Goal: Task Accomplishment & Management: Manage account settings

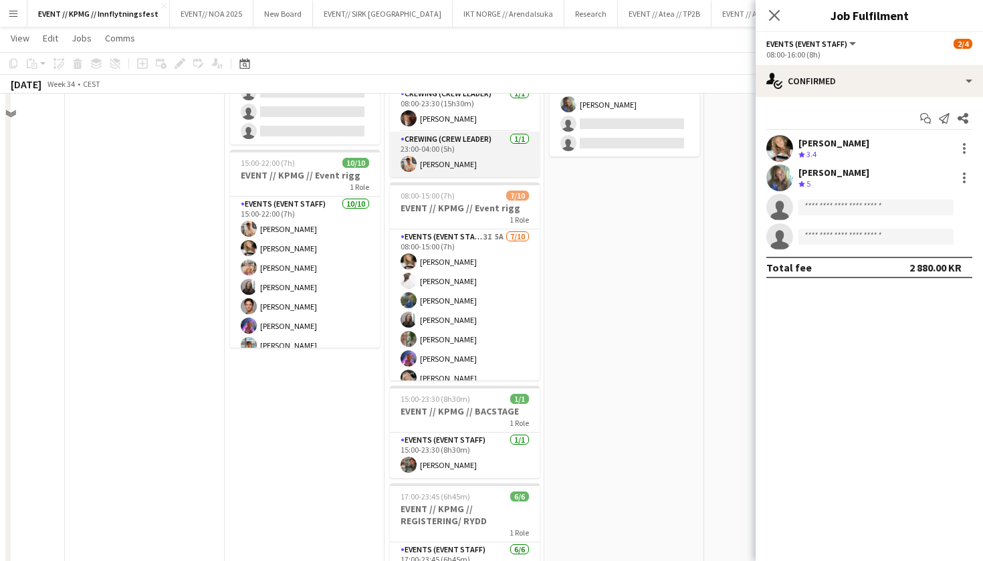
scroll to position [201, 0]
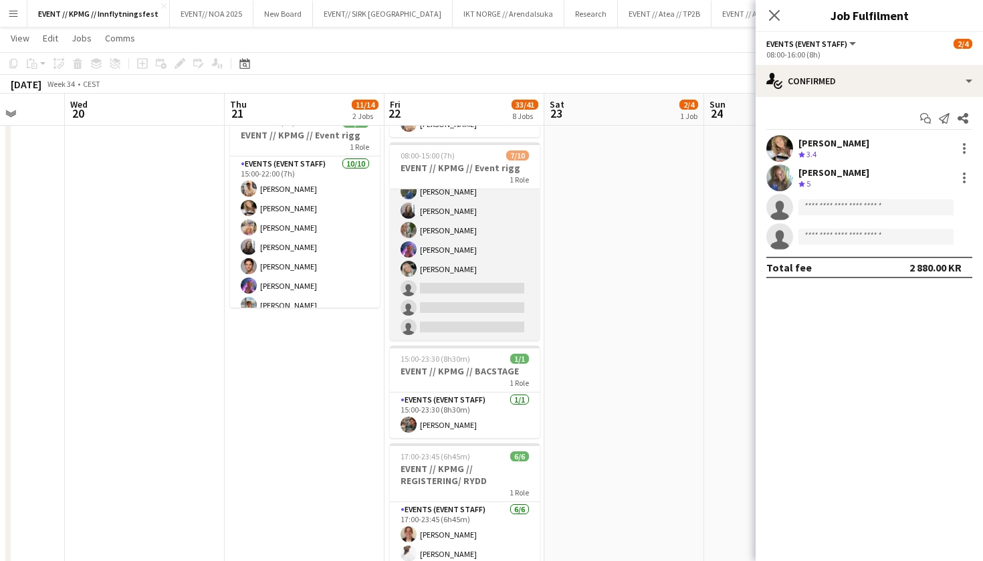
click at [444, 226] on app-card-role "Events (Event Staff) 3I 5A [DATE] 08:00-15:00 (7h) [PERSON_NAME] [PERSON_NAME] …" at bounding box center [465, 230] width 150 height 220
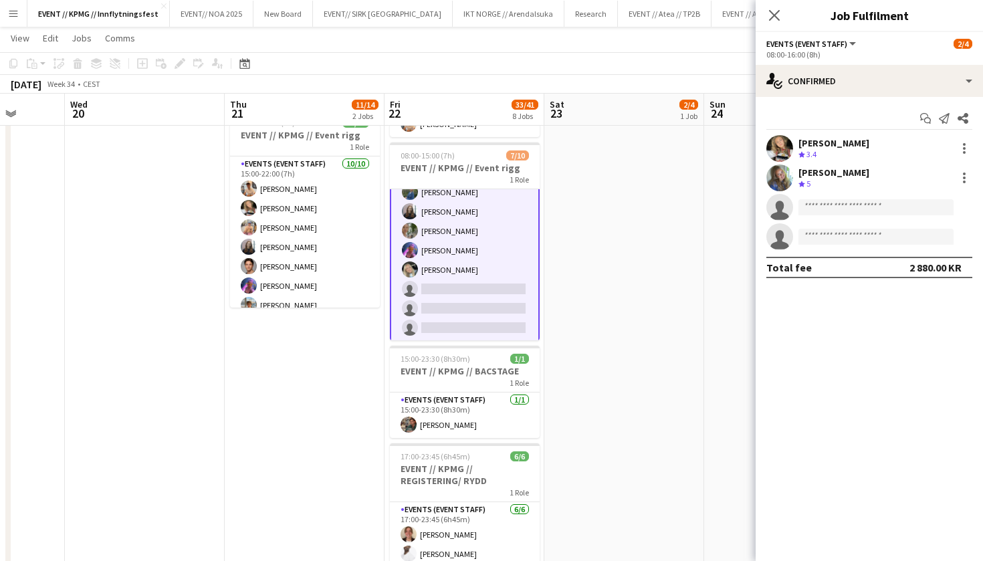
scroll to position [69, 0]
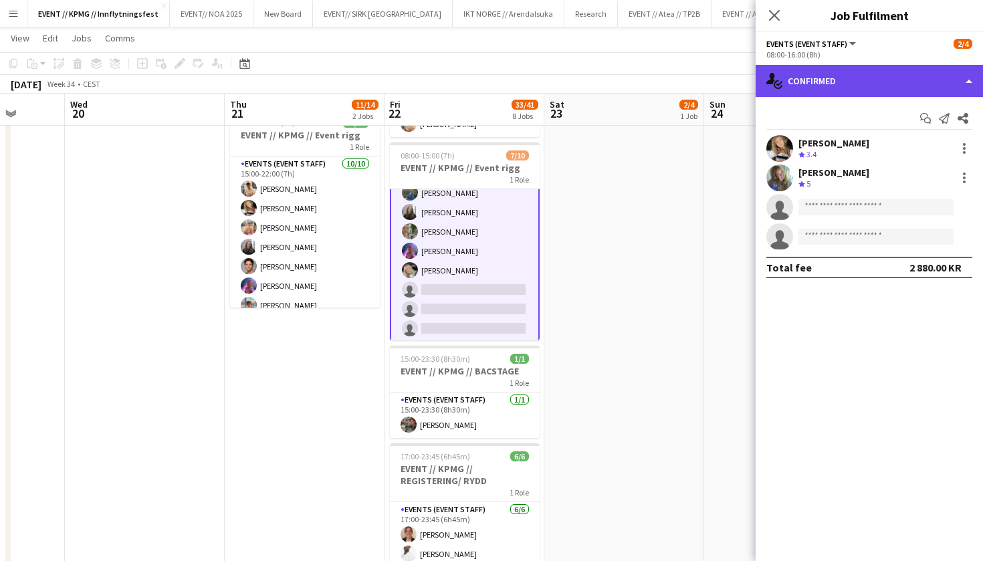
click at [844, 85] on div "single-neutral-actions-check-2 Confirmed" at bounding box center [869, 81] width 227 height 32
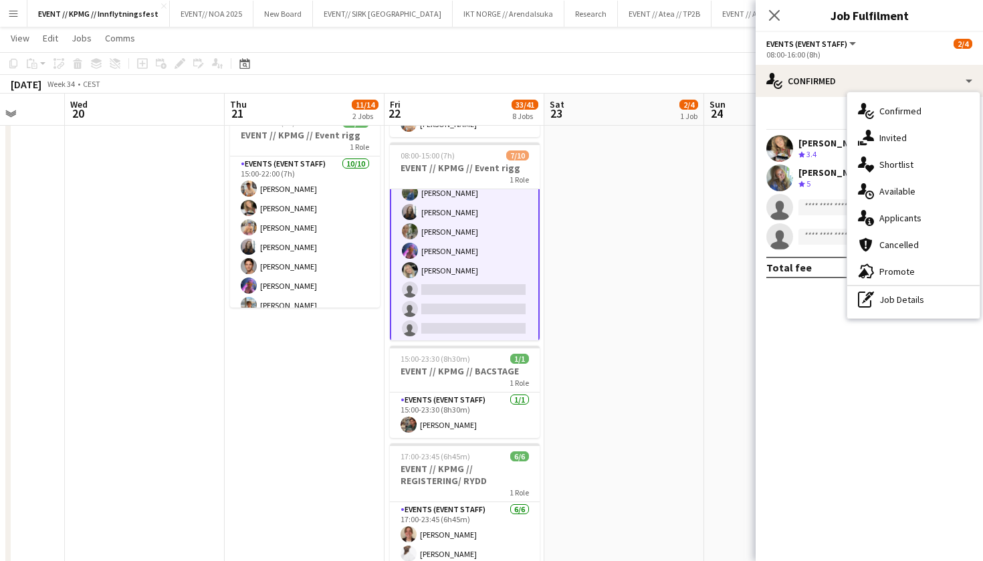
click at [446, 278] on app-card-role "Events (Event Staff) 3I 5A [DATE] 08:00-15:00 (7h) [PERSON_NAME] [PERSON_NAME] …" at bounding box center [465, 231] width 150 height 223
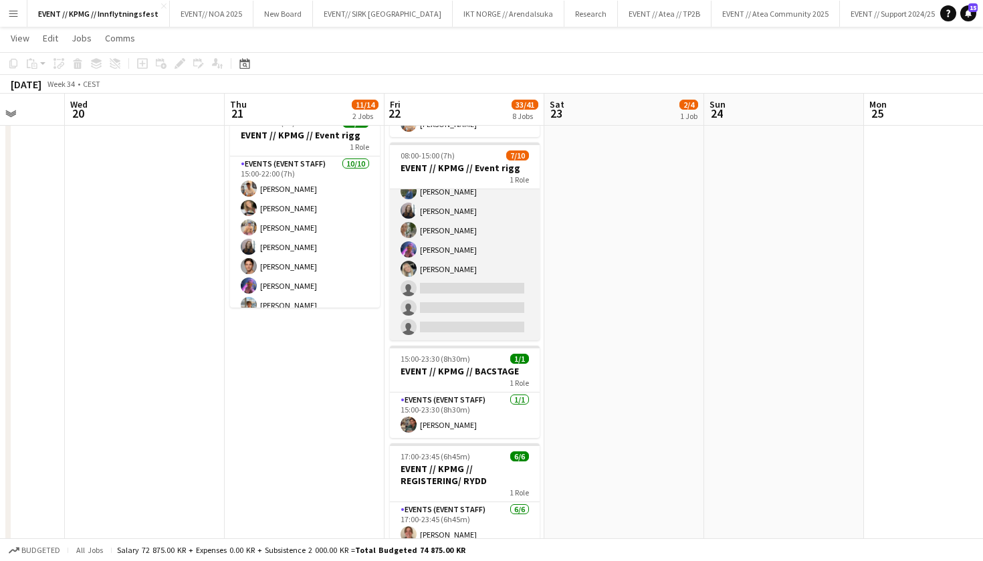
click at [466, 276] on app-card-role "Events (Event Staff) 3I 5A [DATE] 08:00-15:00 (7h) [PERSON_NAME] [PERSON_NAME] …" at bounding box center [465, 230] width 150 height 220
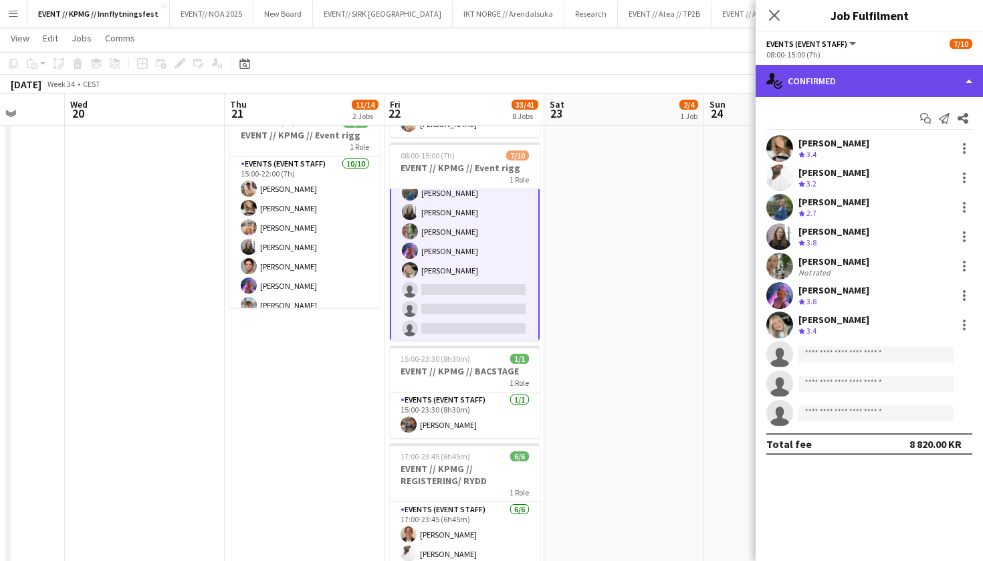
click at [840, 84] on div "single-neutral-actions-check-2 Confirmed" at bounding box center [869, 81] width 227 height 32
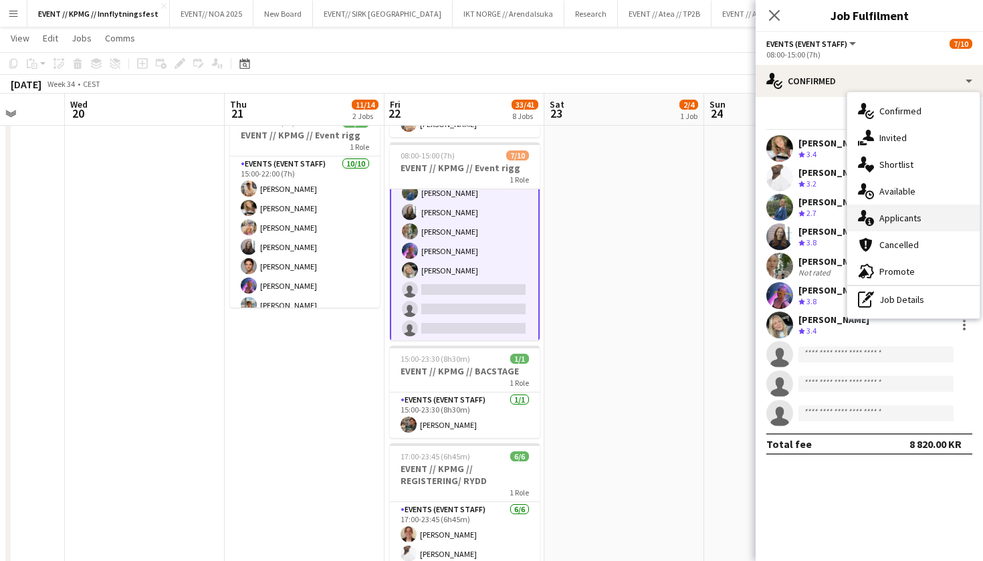
click at [886, 214] on div "single-neutral-actions-information Applicants" at bounding box center [914, 218] width 132 height 27
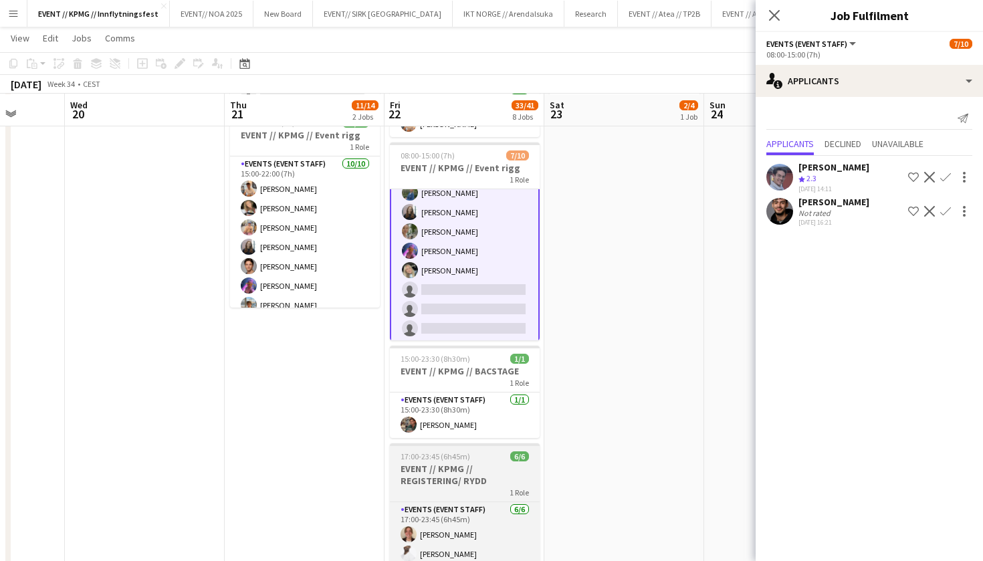
scroll to position [390, 0]
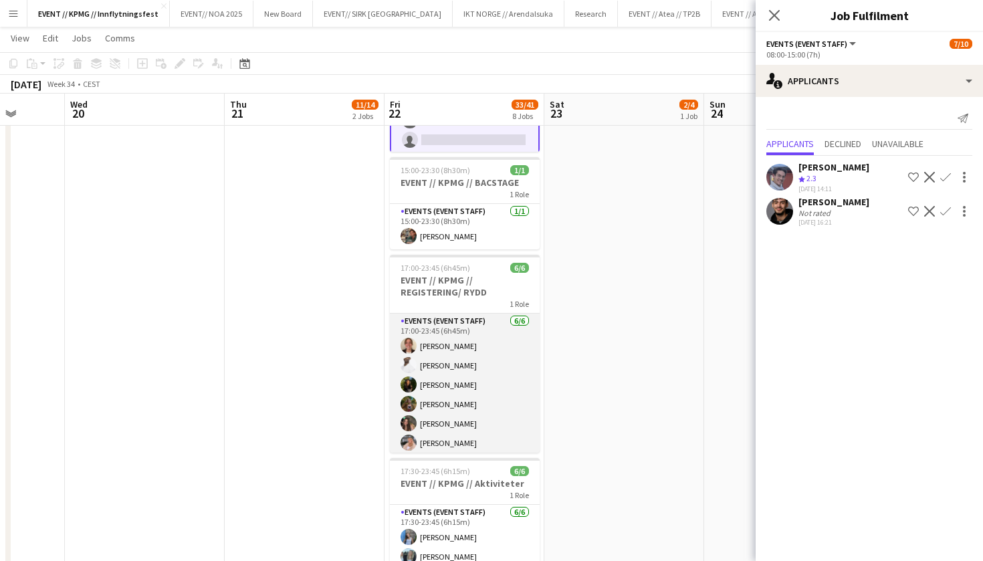
click at [450, 380] on app-card-role "Events (Event Staff) [DATE] 17:00-23:45 (6h45m) [PERSON_NAME] [PERSON_NAME] [PE…" at bounding box center [465, 385] width 150 height 143
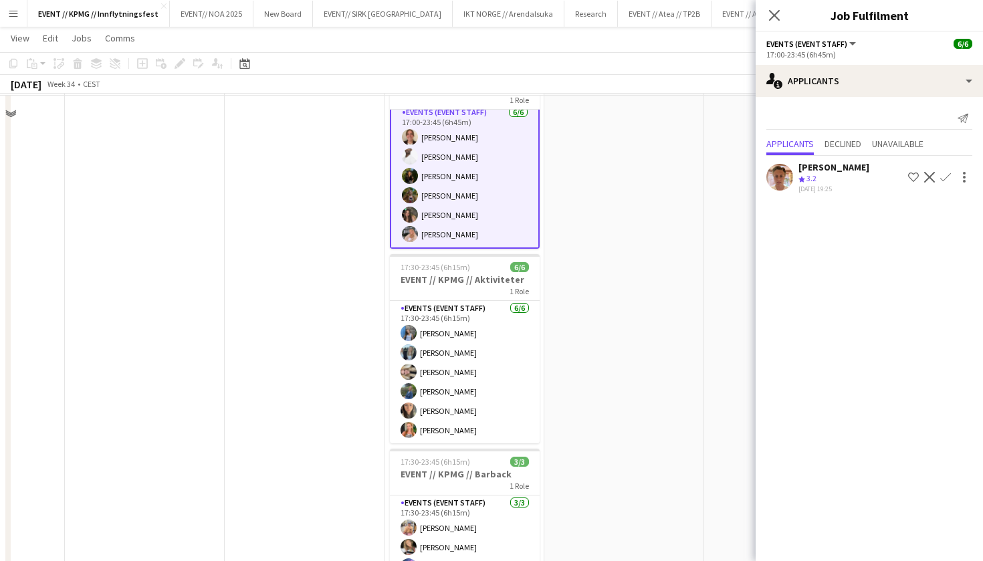
scroll to position [610, 0]
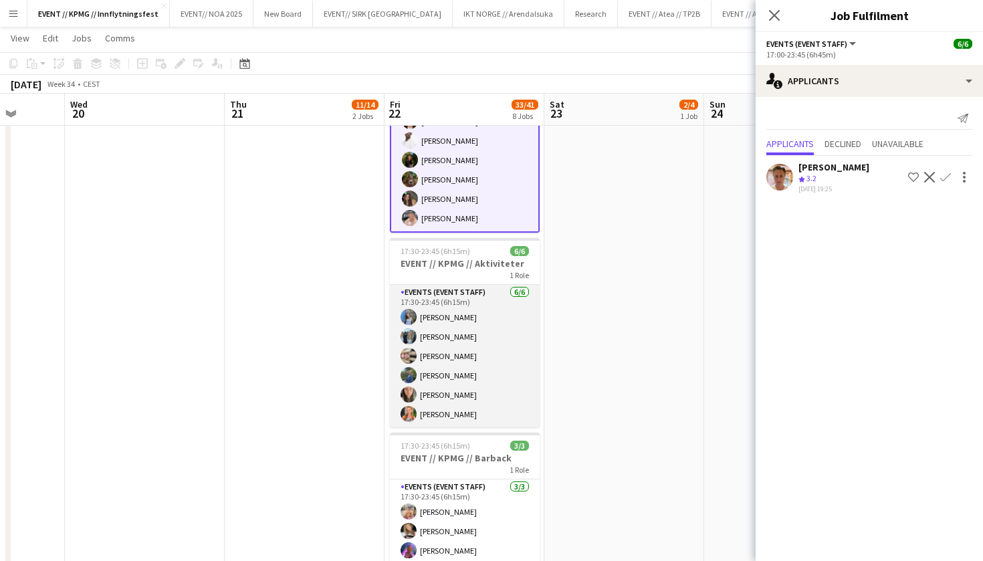
click at [451, 359] on app-card-role "Events (Event Staff) [DATE] 17:30-23:45 (6h15m) [PERSON_NAME] [PERSON_NAME] [PE…" at bounding box center [465, 356] width 150 height 143
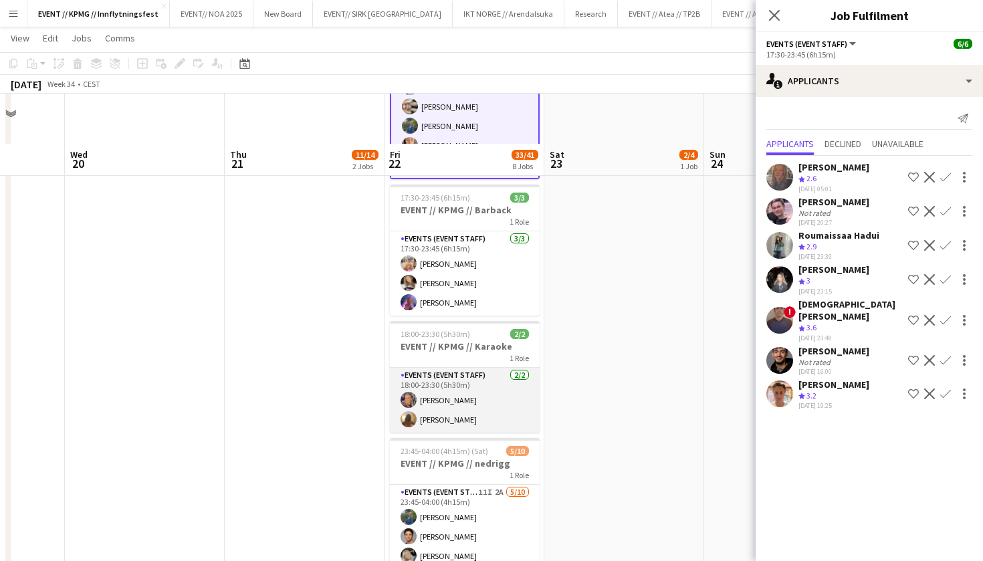
scroll to position [953, 0]
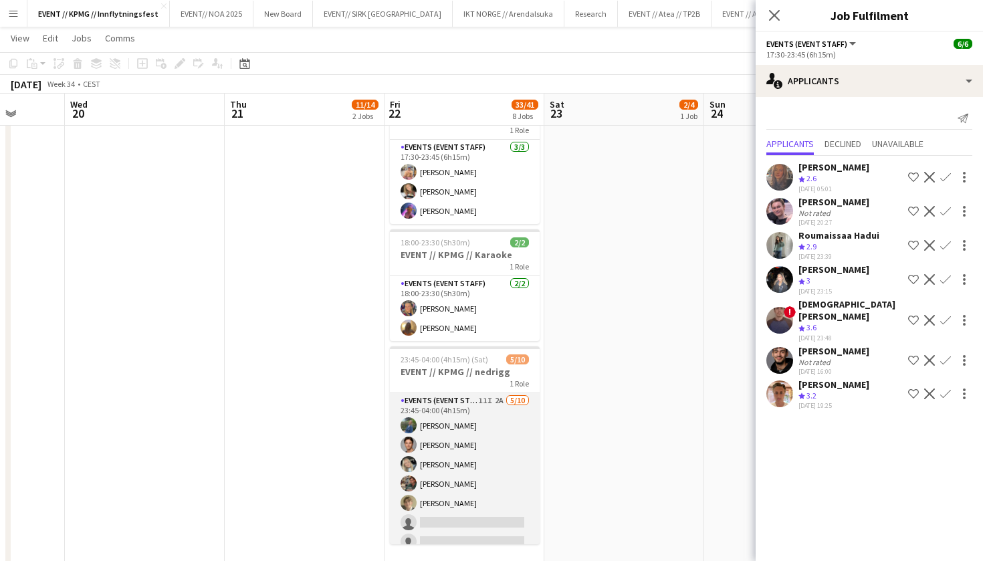
click at [485, 457] on app-card-role "Events (Event Staff) 11I 2A [DATE] 23:45-04:00 (4h15m) [PERSON_NAME] [PERSON_NA…" at bounding box center [465, 503] width 150 height 220
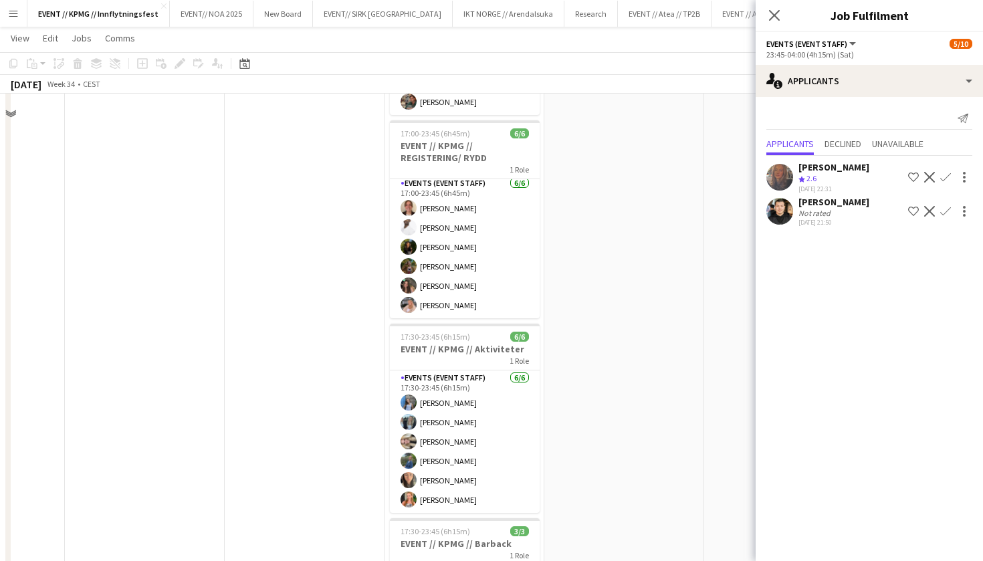
scroll to position [39, 0]
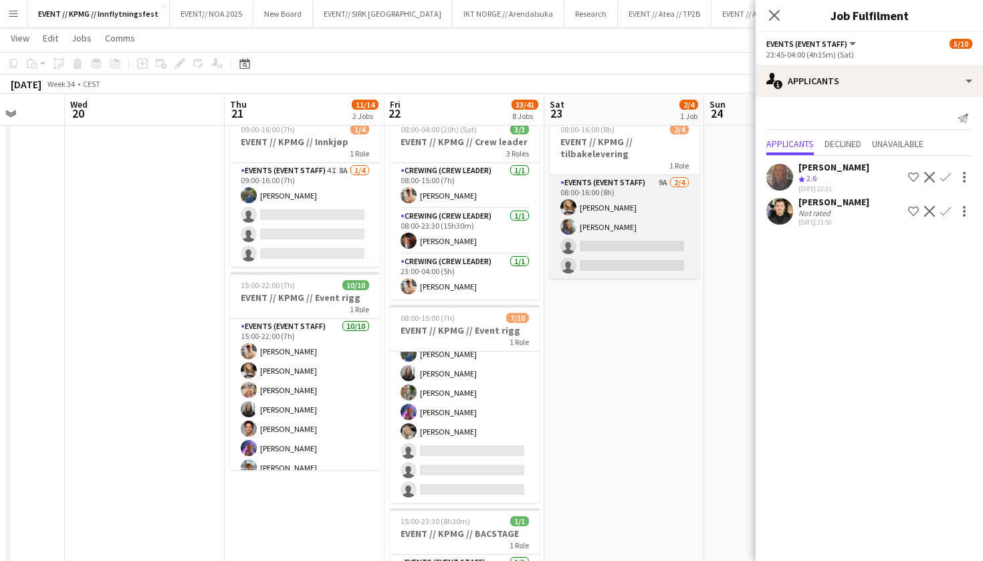
click at [621, 268] on app-card-role "Events (Event Staff) 9A [DATE] 08:00-16:00 (8h) [PERSON_NAME] [PERSON_NAME] sin…" at bounding box center [625, 227] width 150 height 104
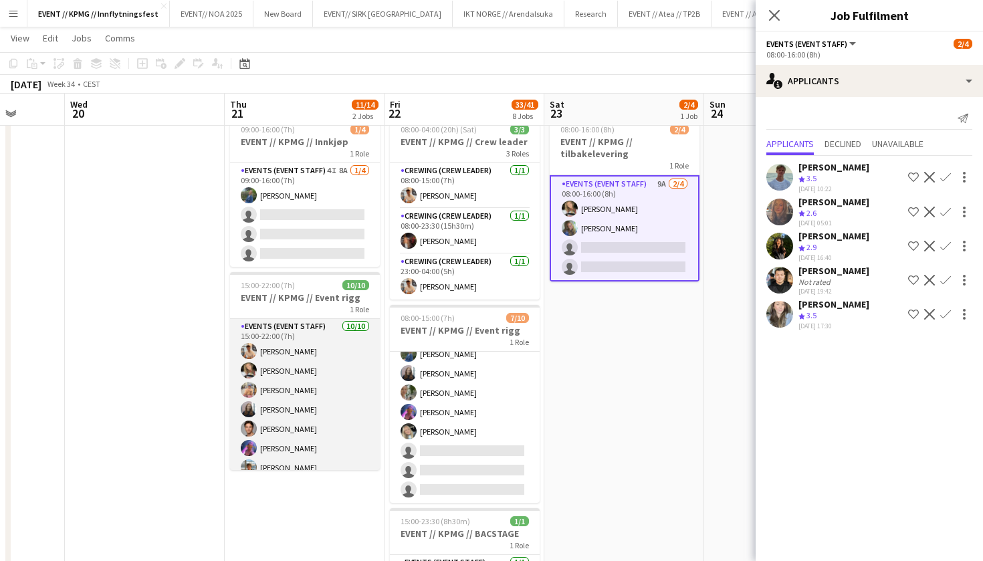
click at [340, 406] on app-card-role "Events (Event Staff) [DATE] 15:00-22:00 (7h) [PERSON_NAME] [PERSON_NAME] [PERSO…" at bounding box center [305, 429] width 150 height 220
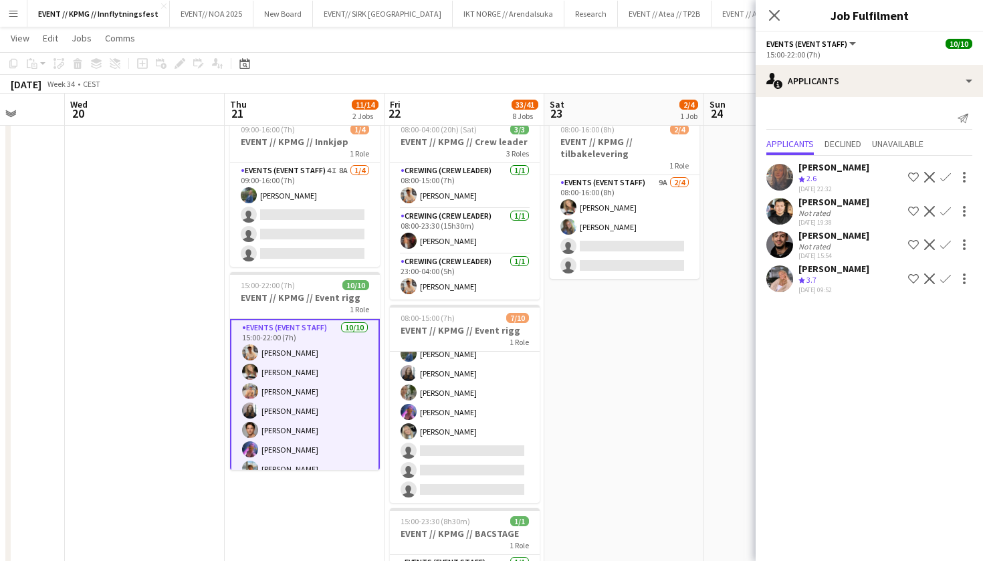
click at [779, 280] on app-user-avatar at bounding box center [780, 279] width 27 height 27
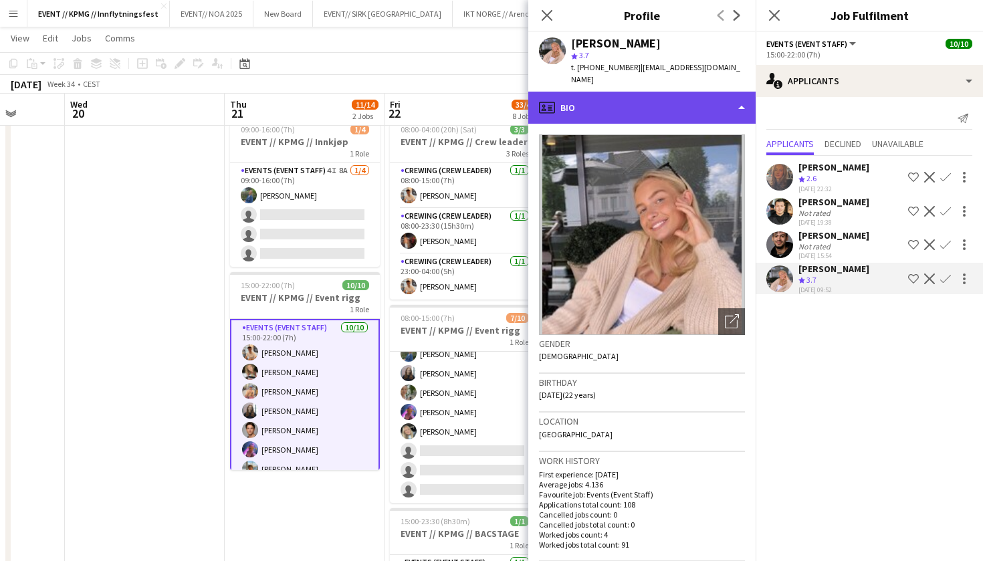
click at [696, 92] on div "profile Bio" at bounding box center [642, 108] width 227 height 32
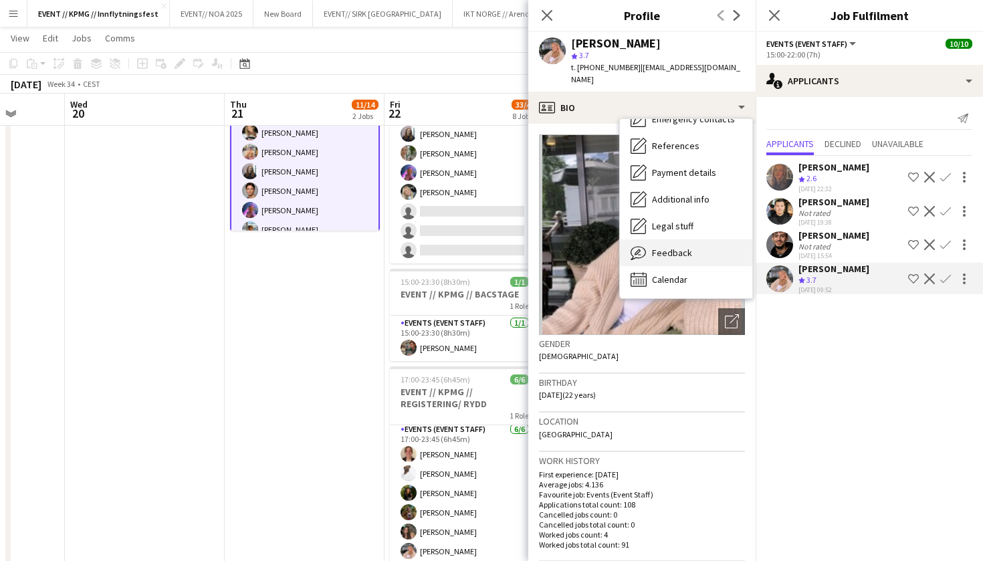
scroll to position [126, 0]
click at [686, 247] on span "Feedback" at bounding box center [672, 253] width 40 height 12
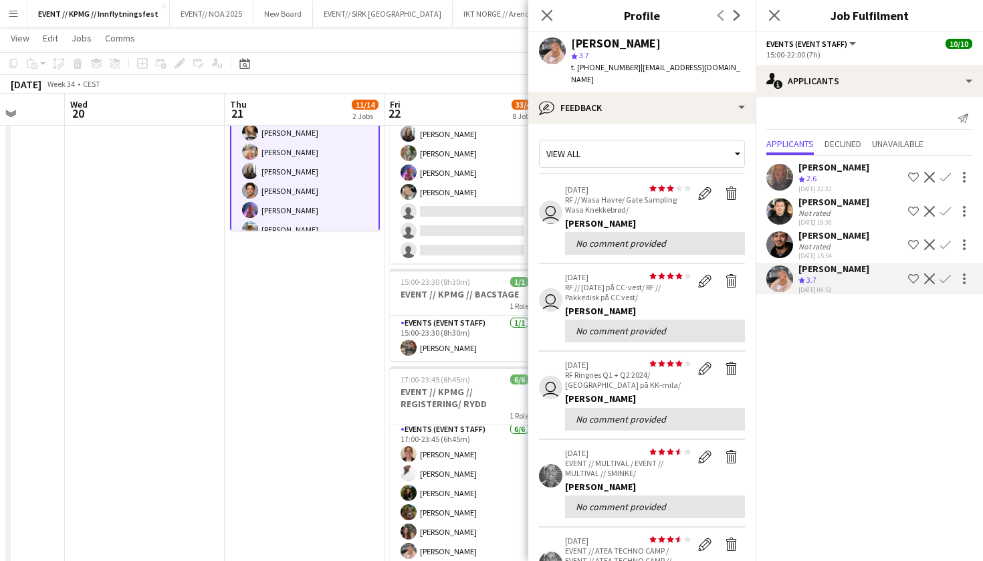
scroll to position [207, 0]
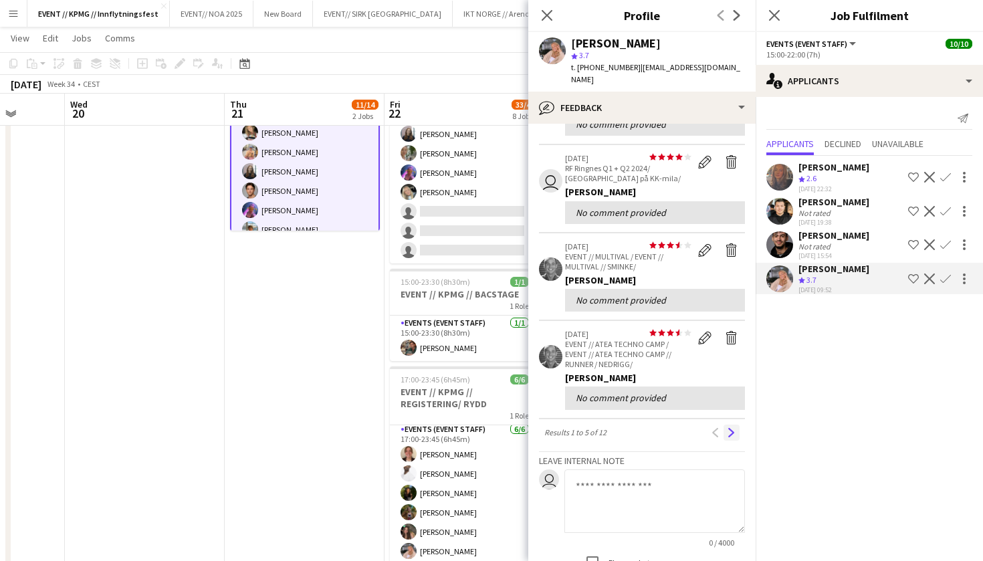
click at [736, 428] on app-icon "Next" at bounding box center [731, 432] width 9 height 9
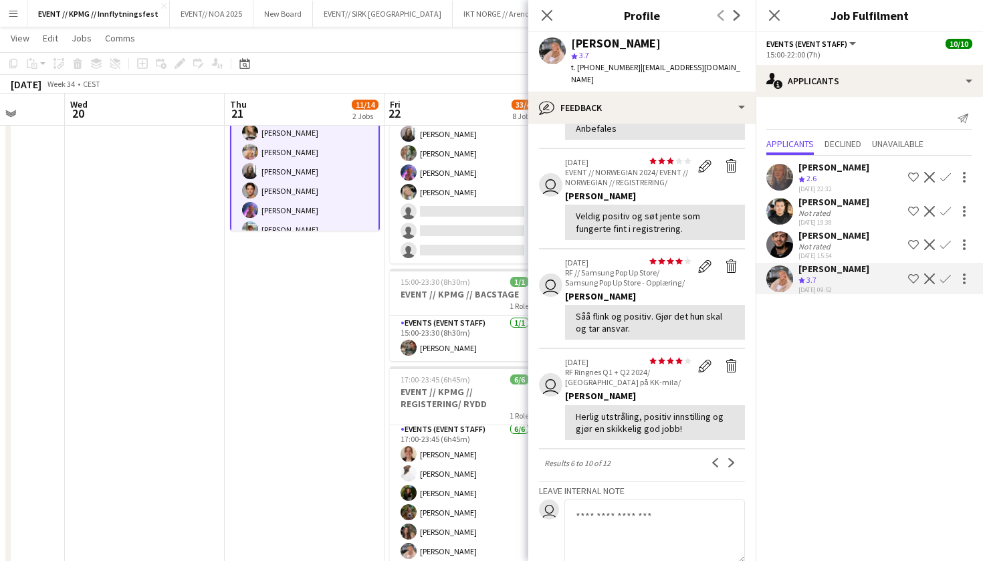
scroll to position [336, 0]
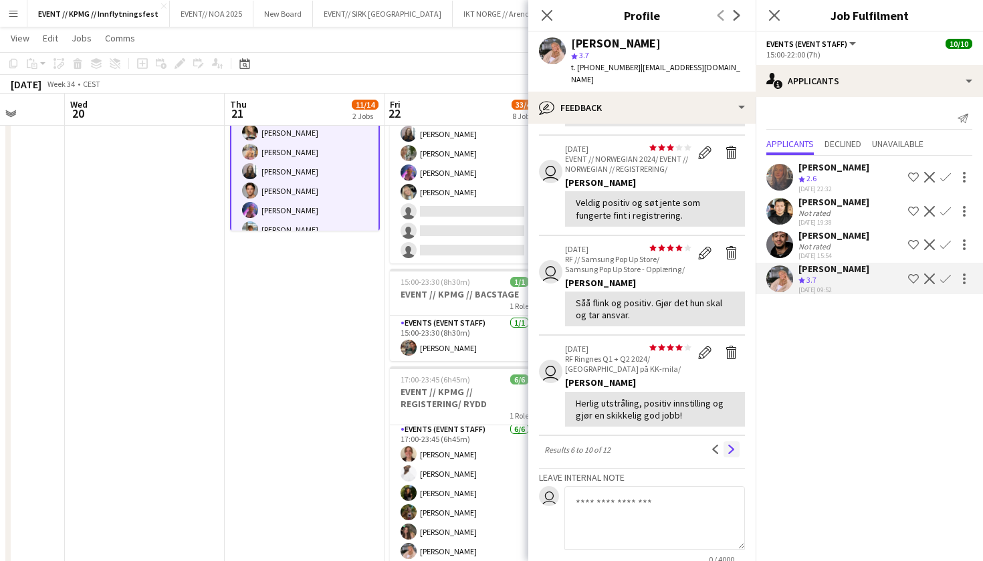
click at [737, 442] on button "Next" at bounding box center [732, 450] width 16 height 16
